Goal: Information Seeking & Learning: Learn about a topic

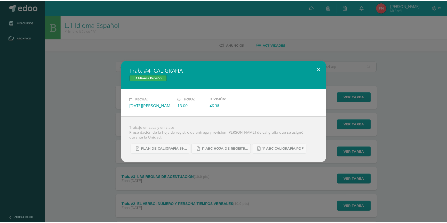
scroll to position [57, 0]
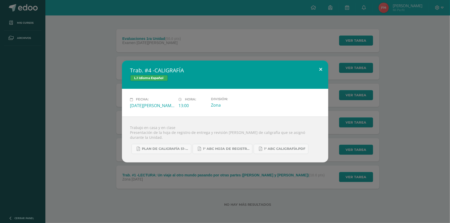
click at [310, 66] on div "Trab. #4 -CALIGRAFÍA L.1 Idioma Español" at bounding box center [225, 75] width 206 height 28
click at [317, 68] on button at bounding box center [321, 70] width 15 height 18
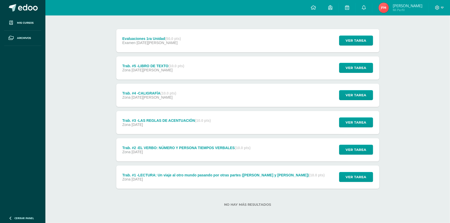
drag, startPoint x: 49, startPoint y: 20, endPoint x: 47, endPoint y: 20, distance: 2.7
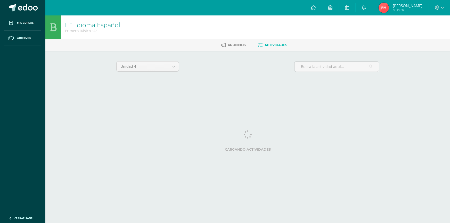
select select "Unidad 1"
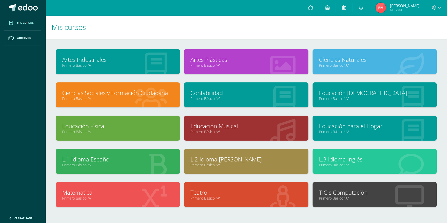
click at [220, 122] on link "Educación Musical" at bounding box center [245, 126] width 111 height 8
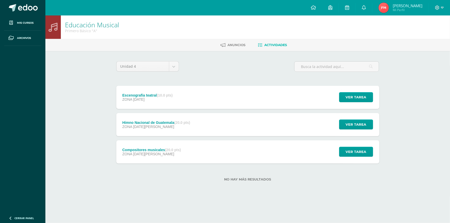
click at [202, 94] on div "Escenografía teatral (10.0 pts) ZONA 11 de Septiembre Ver tarea Escenografía te…" at bounding box center [247, 97] width 263 height 23
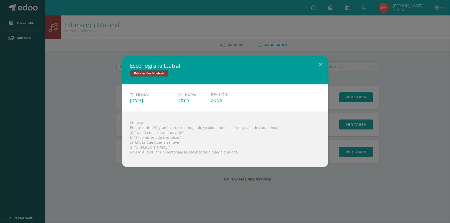
click at [308, 76] on div "Educación Musical" at bounding box center [225, 73] width 190 height 7
click at [335, 64] on div "Escenografía teatral Educación Musical Fecha: Jueves 11 de Septiembre Hora: 20:…" at bounding box center [225, 111] width 446 height 111
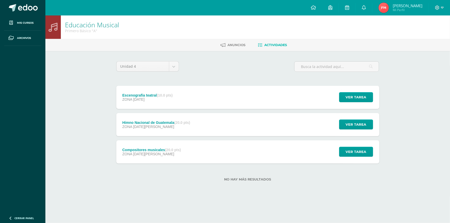
click at [166, 104] on div "Escenografía teatral (10.0 pts) ZONA 11 de Septiembre" at bounding box center [147, 97] width 63 height 23
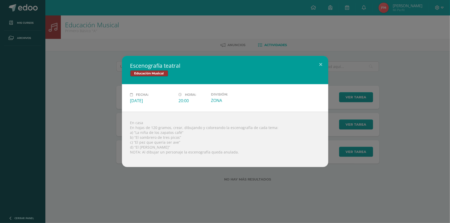
click at [345, 69] on div "Escenografía teatral Educación Musical Fecha: Jueves 11 de Septiembre Hora: 20:…" at bounding box center [225, 111] width 446 height 111
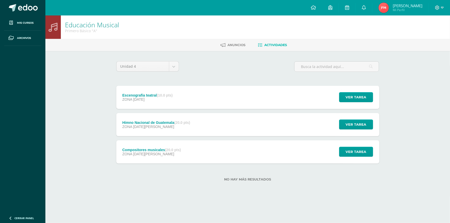
click at [153, 93] on div "Escenografía teatral (10.0 pts)" at bounding box center [147, 95] width 50 height 4
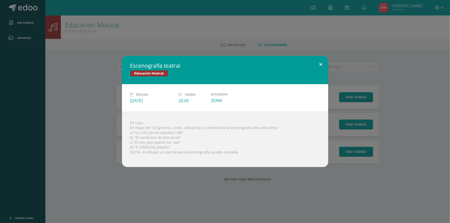
click at [315, 63] on button at bounding box center [321, 65] width 15 height 18
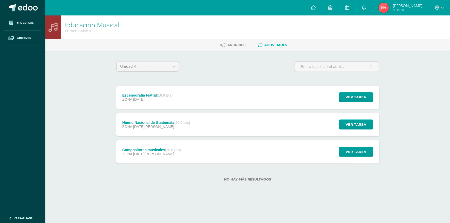
click at [175, 118] on div "Himno Nacional de Guatemala (20.0 pts) ZONA 28 de Agosto" at bounding box center [156, 124] width 80 height 23
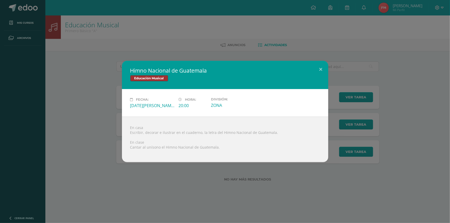
click at [329, 59] on div "Himno Nacional de Guatemala Educación Musical Fecha: Jueves 28 de Agosto Hora: …" at bounding box center [225, 111] width 450 height 223
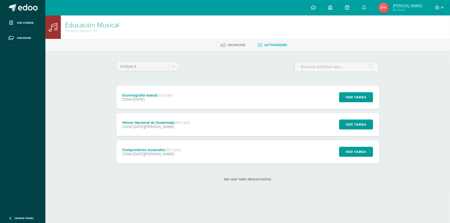
click at [189, 149] on div "Compositores musicales (20.0 pts) ZONA 14 de Agosto Ver tarea Compositores musi…" at bounding box center [247, 152] width 263 height 23
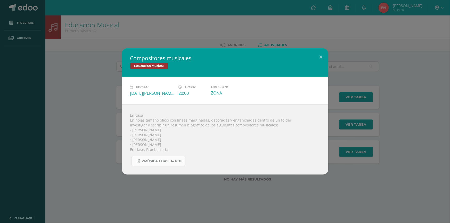
click at [166, 161] on span "Zmúsica 1 Bas U4.pdf" at bounding box center [162, 161] width 40 height 4
